Goal: Task Accomplishment & Management: Use online tool/utility

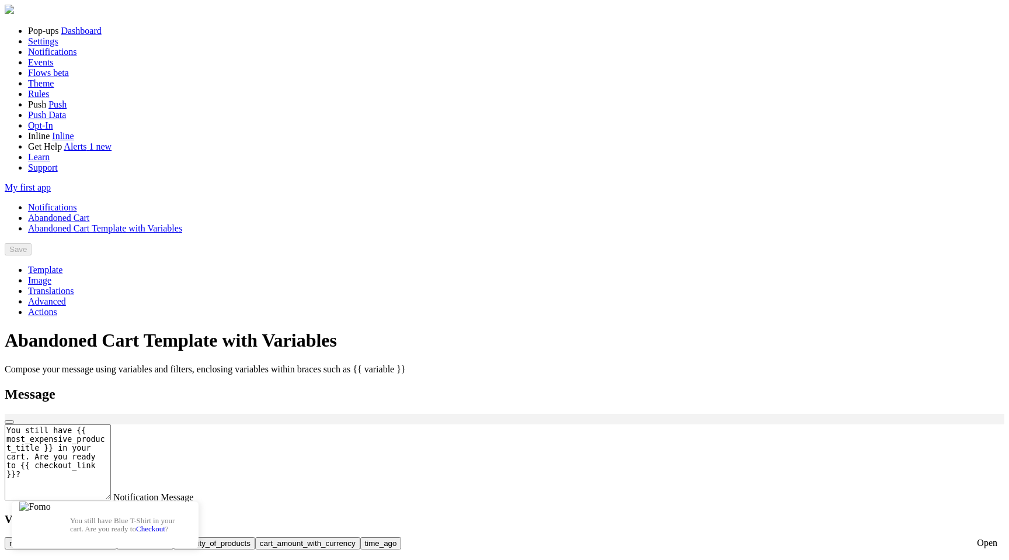
click at [77, 202] on link "Notifications" at bounding box center [52, 207] width 49 height 10
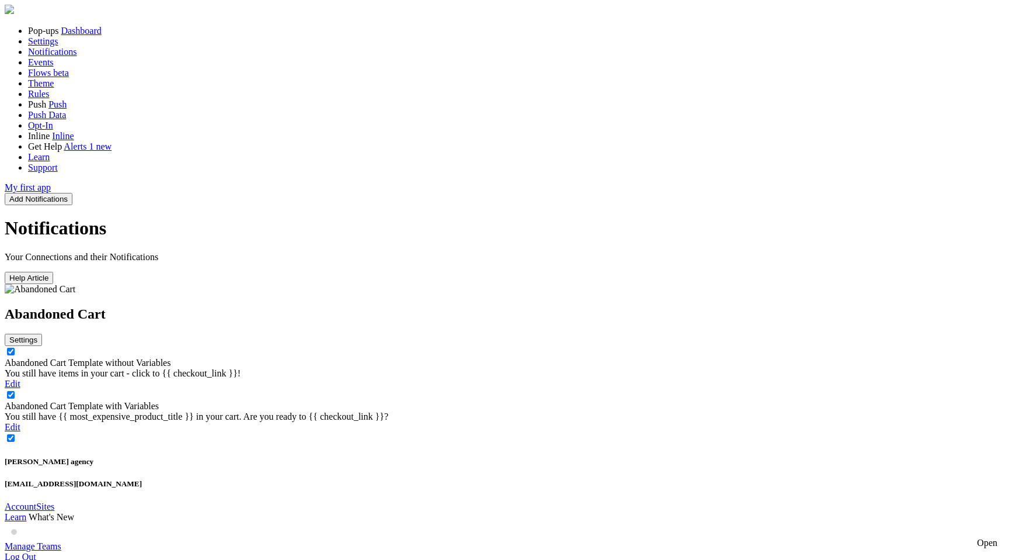
click at [37, 335] on icon at bounding box center [37, 339] width 0 height 9
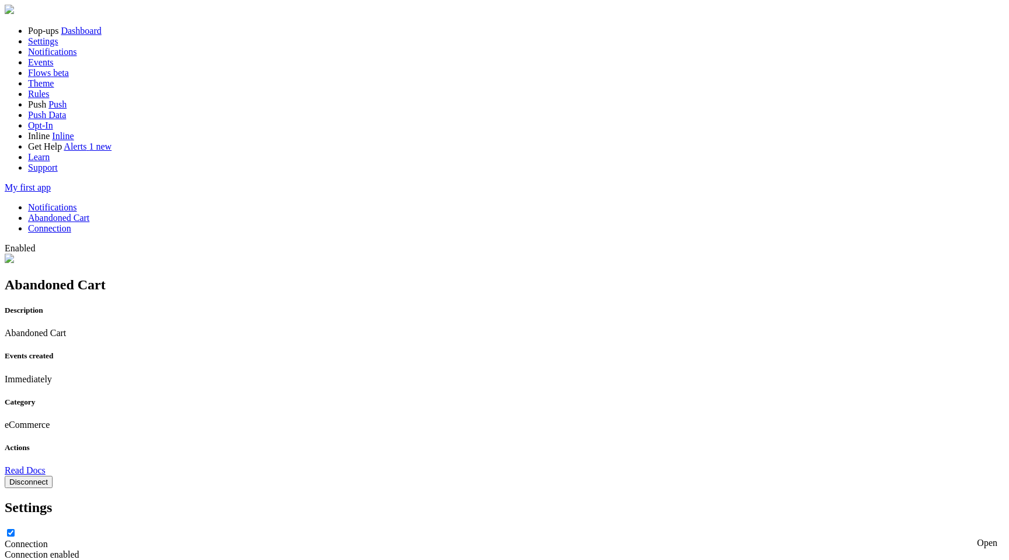
click at [53, 476] on button "Disconnect" at bounding box center [29, 482] width 48 height 12
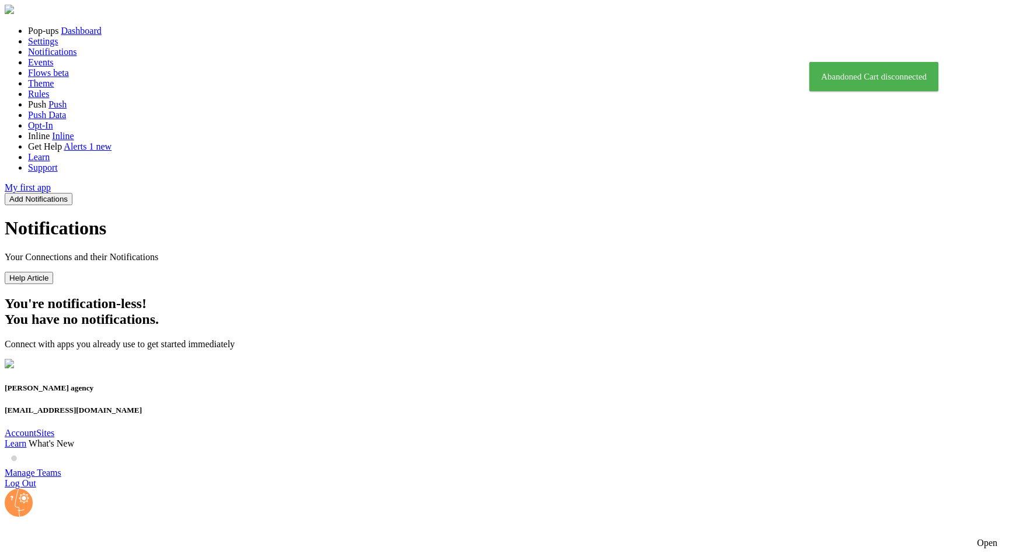
click at [72, 193] on button "Add Notifications" at bounding box center [39, 199] width 68 height 12
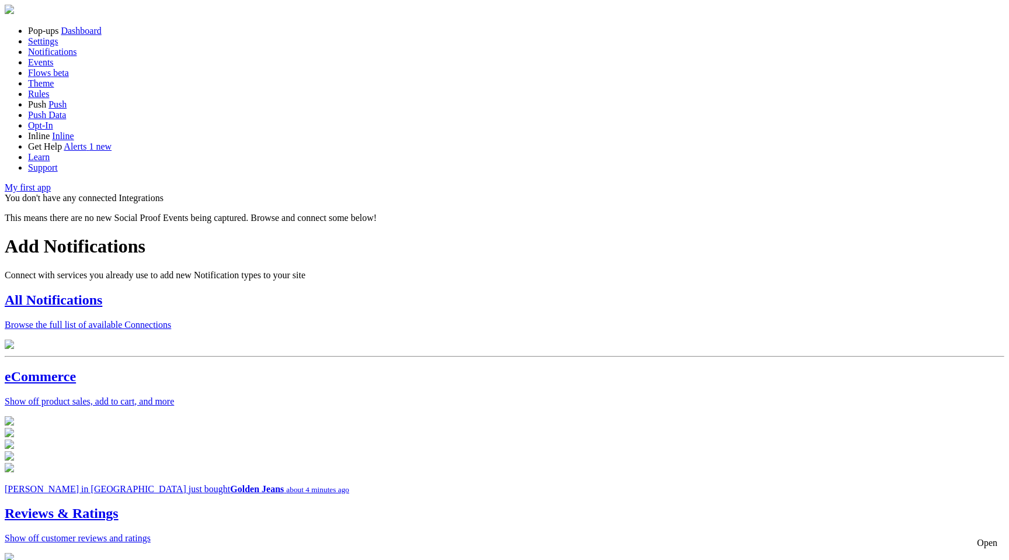
click at [419, 320] on p "Browse the full list of available Connections" at bounding box center [505, 325] width 1000 height 11
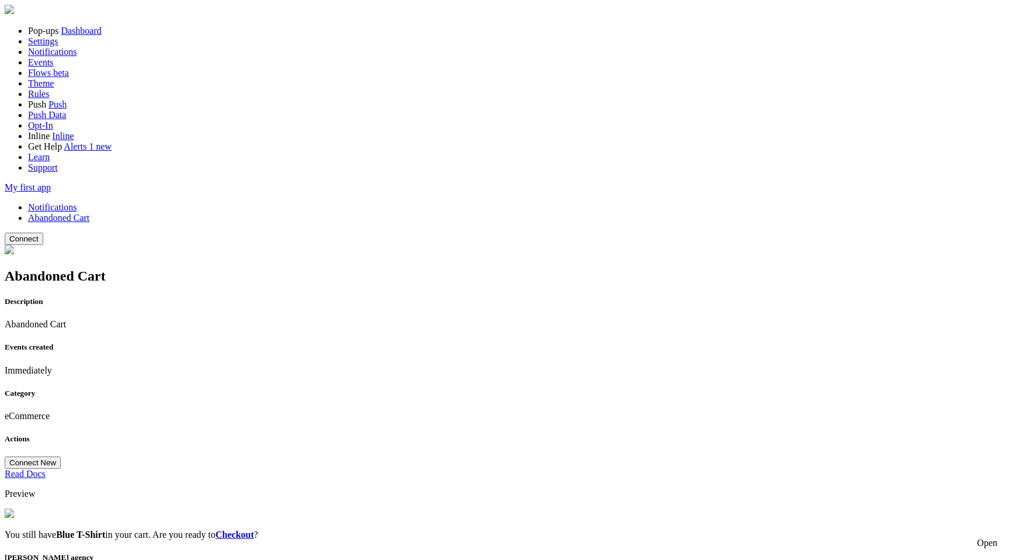
click at [77, 202] on link "Notifications" at bounding box center [52, 207] width 49 height 10
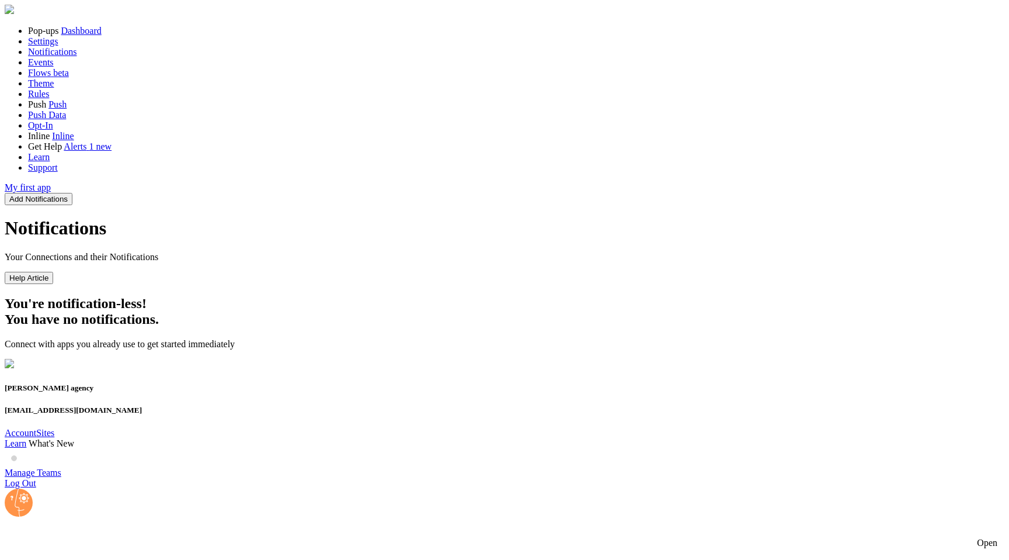
click at [72, 193] on button "Add Notifications" at bounding box center [39, 199] width 68 height 12
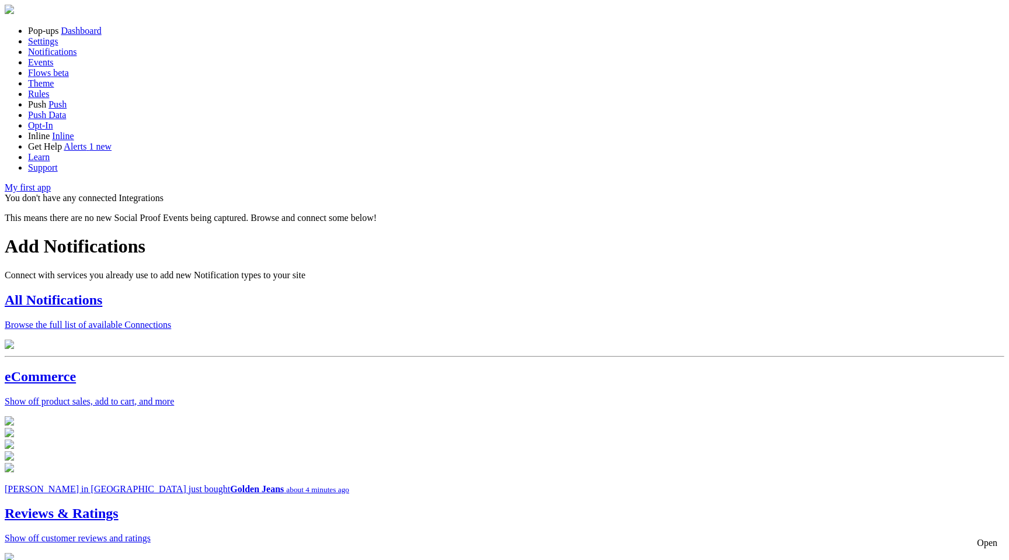
click at [477, 339] on div at bounding box center [505, 345] width 1000 height 12
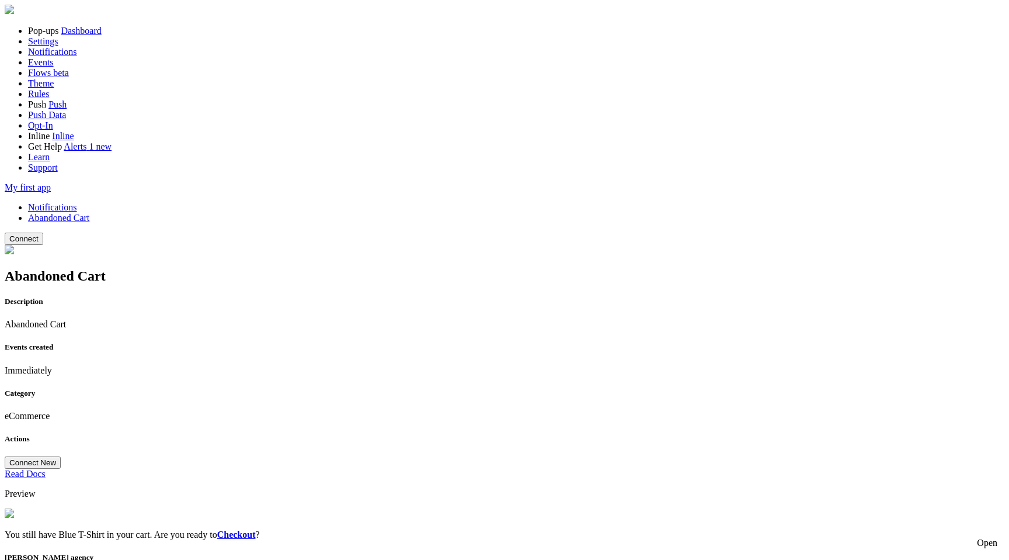
click at [77, 202] on link "Notifications" at bounding box center [52, 207] width 49 height 10
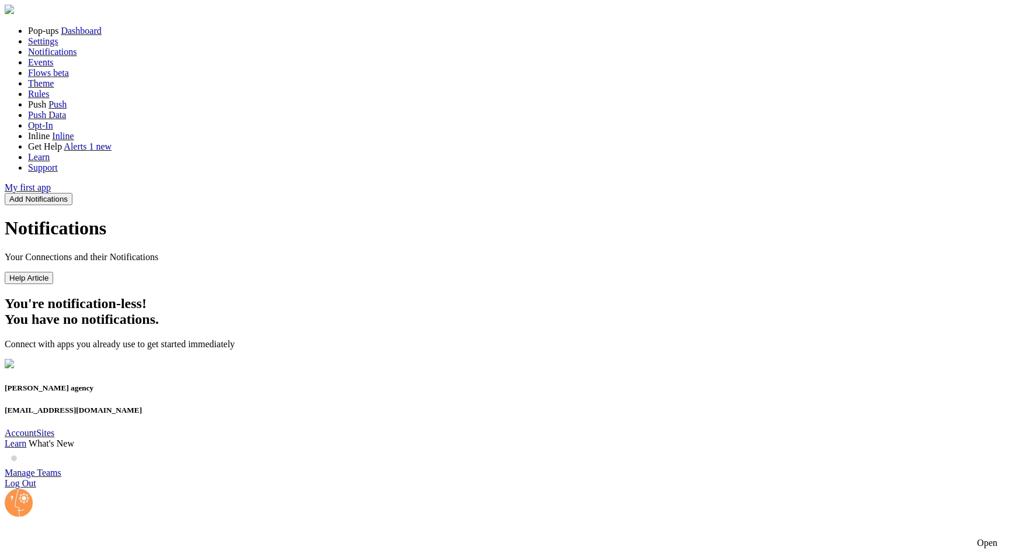
click at [72, 193] on button "Add Notifications" at bounding box center [39, 199] width 68 height 12
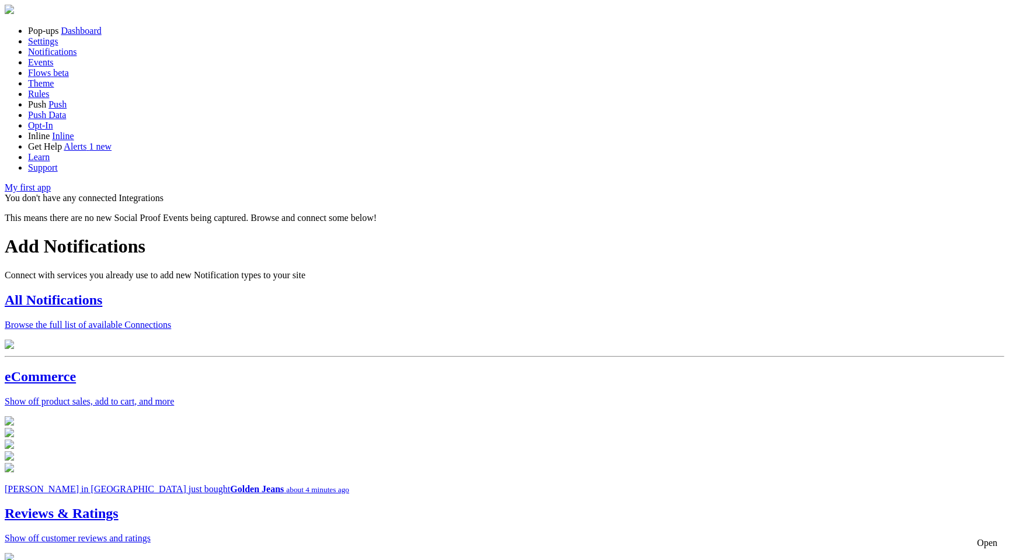
click at [375, 292] on div "All Notifications Browse the full list of available Connections" at bounding box center [505, 311] width 1000 height 38
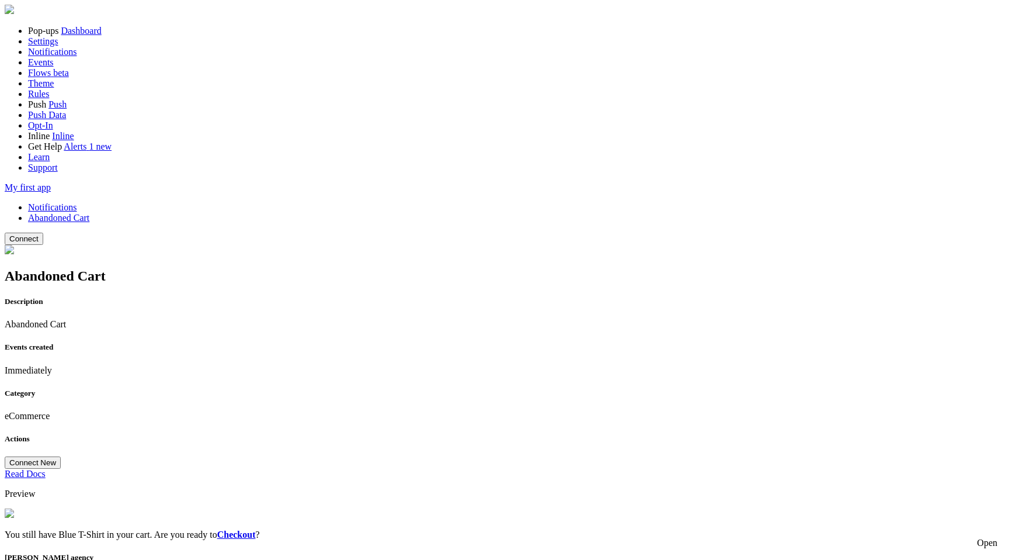
click at [256, 529] on link "Checkout" at bounding box center [236, 534] width 39 height 10
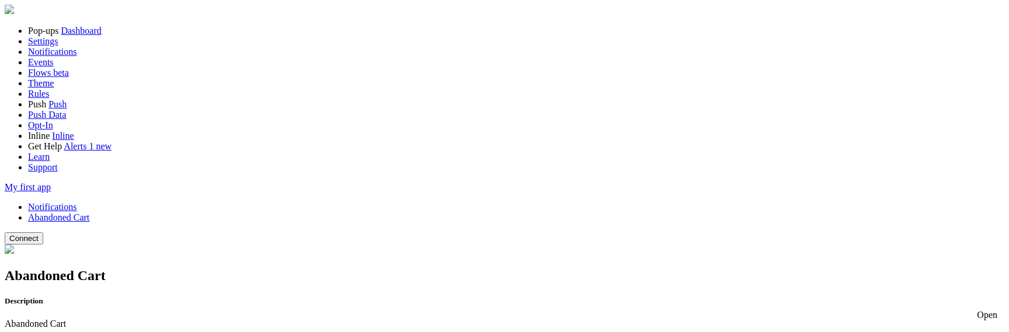
click at [77, 202] on link "Notifications" at bounding box center [52, 207] width 49 height 10
